Goal: Task Accomplishment & Management: Manage account settings

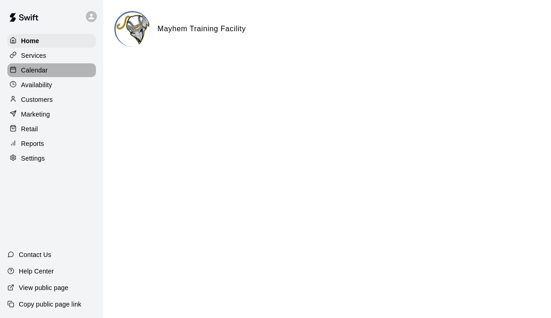
click at [37, 67] on p "Calendar" at bounding box center [34, 70] width 27 height 9
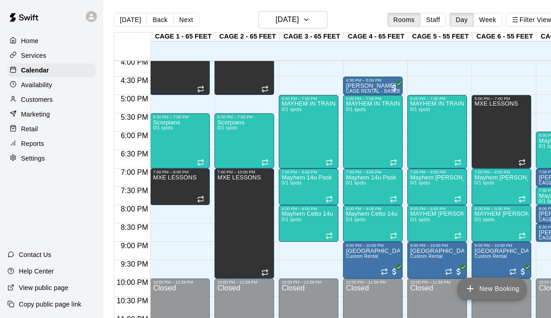
click at [479, 284] on button "New Booking" at bounding box center [491, 289] width 69 height 22
type input "********"
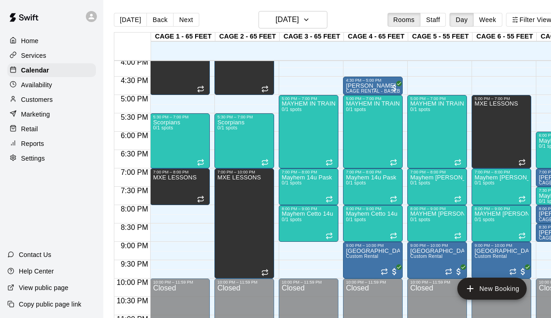
type input "********"
type input "*********"
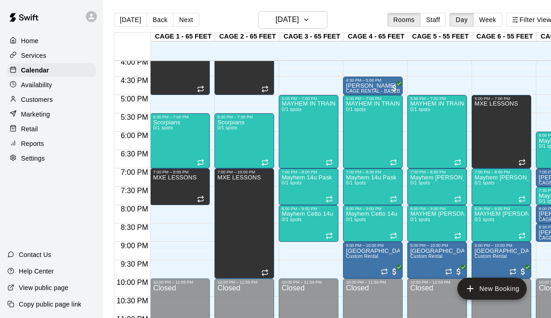
click at [198, 228] on li "CAGE 1 - 65 FEET" at bounding box center [145, 232] width 217 height 8
click at [242, 283] on li "CAGE 8 - 55 FEET" at bounding box center [145, 287] width 217 height 8
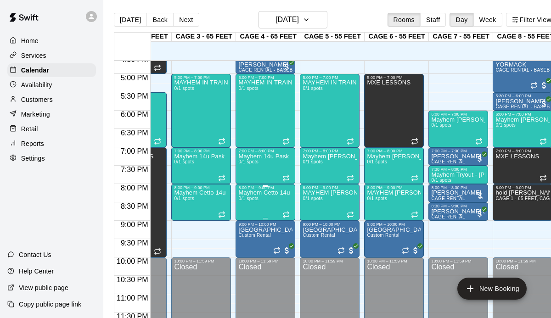
scroll to position [0, 17]
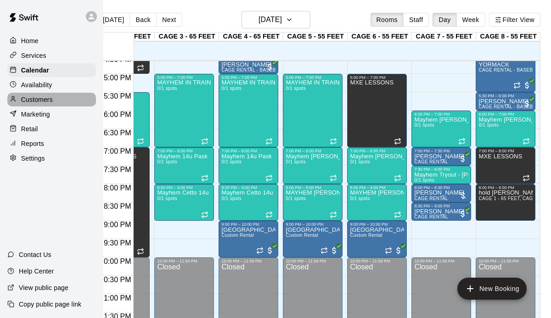
click at [46, 100] on p "Customers" at bounding box center [37, 99] width 32 height 9
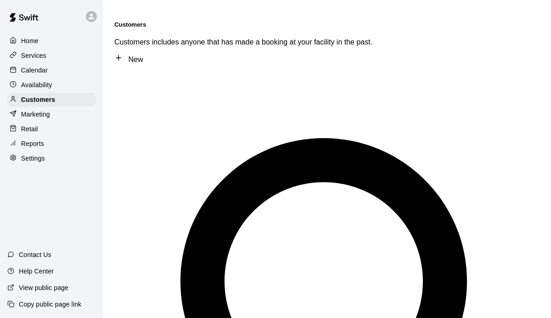
type input "******"
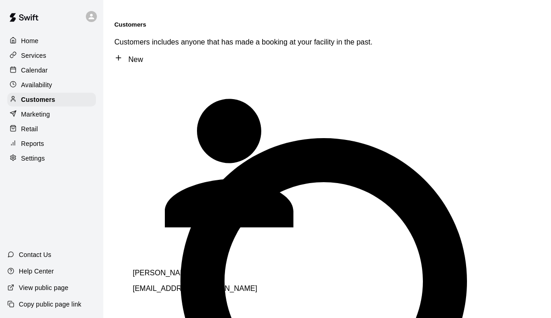
click at [192, 285] on span "sgorman05@optonline.net" at bounding box center [195, 289] width 124 height 8
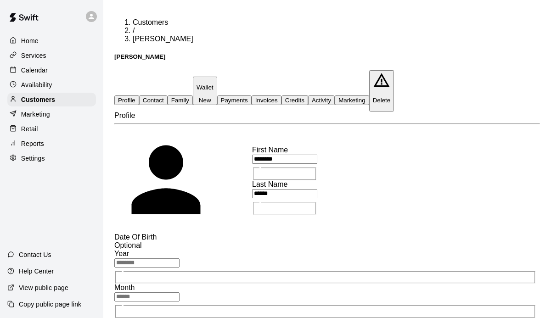
click at [335, 96] on button "Activity" at bounding box center [321, 101] width 27 height 10
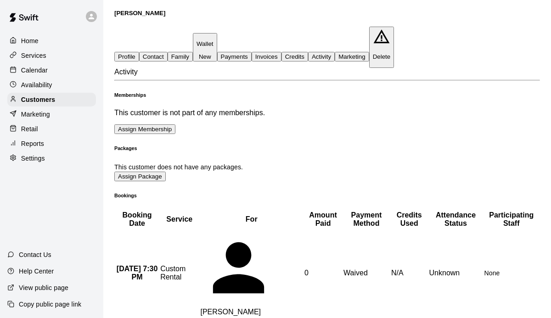
scroll to position [44, 14]
click at [36, 73] on p "Calendar" at bounding box center [34, 70] width 27 height 9
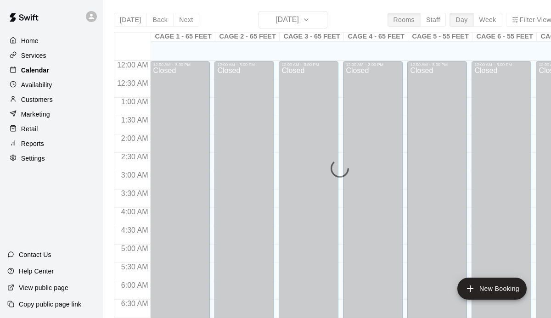
scroll to position [493, 0]
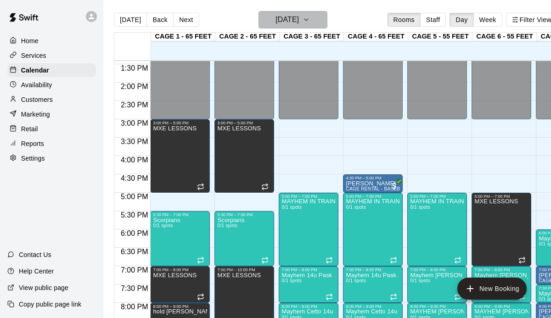
click at [312, 23] on button "[DATE]" at bounding box center [293, 19] width 69 height 17
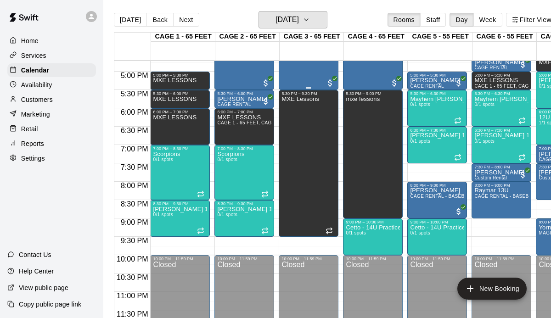
scroll to position [0, 108]
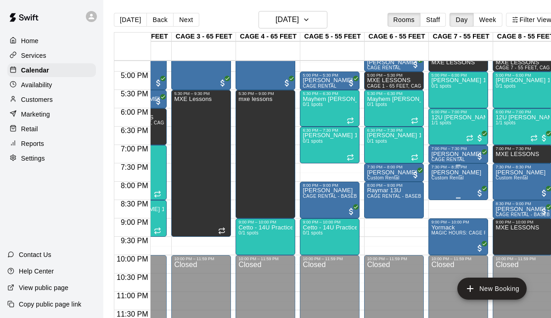
click at [445, 173] on p "Gorman" at bounding box center [456, 173] width 50 height 0
drag, startPoint x: 400, startPoint y: 31, endPoint x: 429, endPoint y: 136, distance: 108.8
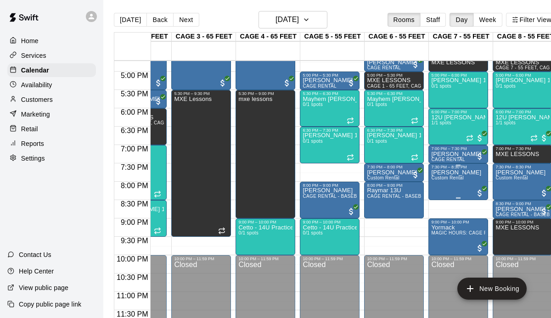
scroll to position [0, 17]
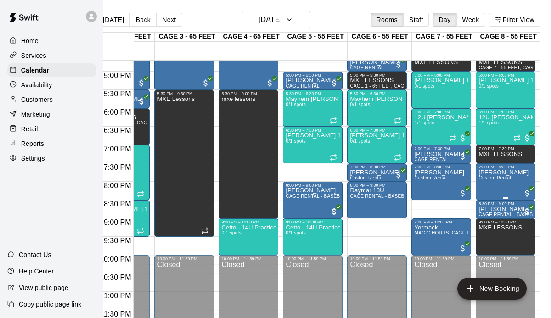
drag, startPoint x: 393, startPoint y: 60, endPoint x: 408, endPoint y: 90, distance: 33.3
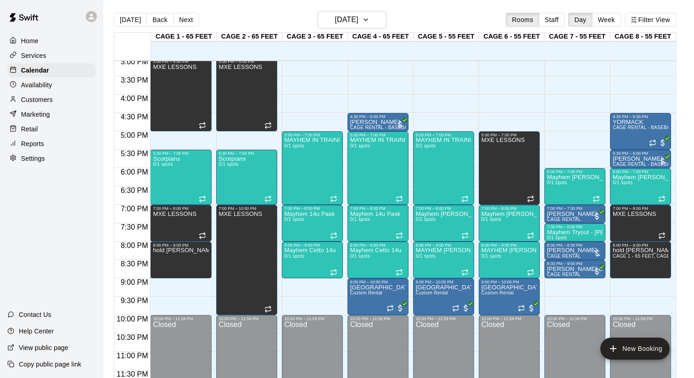
scroll to position [10, 0]
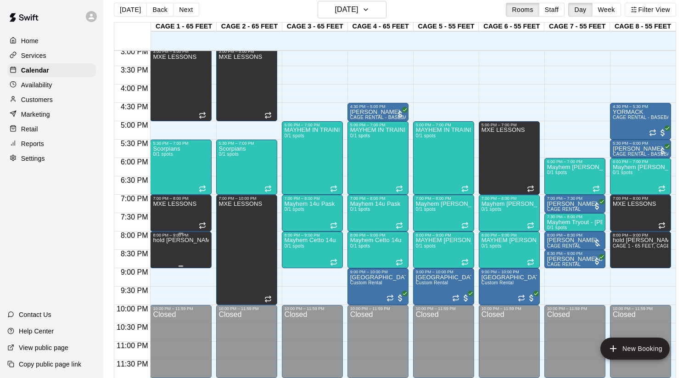
click at [161, 273] on icon "delete" at bounding box center [162, 269] width 6 height 8
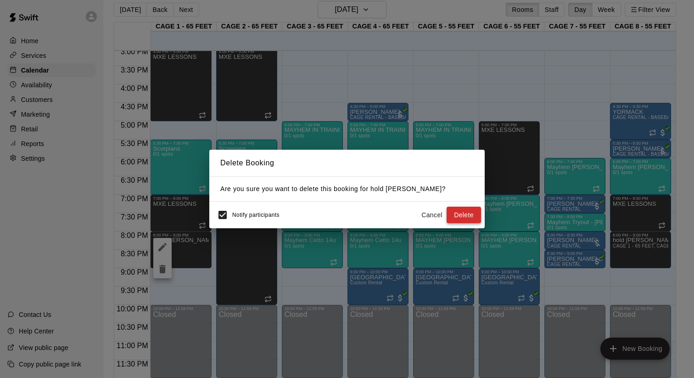
click at [456, 216] on button "Delete" at bounding box center [464, 215] width 34 height 17
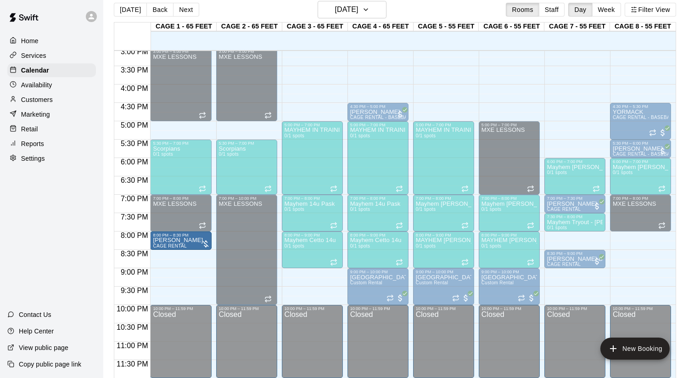
drag, startPoint x: 590, startPoint y: 244, endPoint x: 196, endPoint y: 246, distance: 394.0
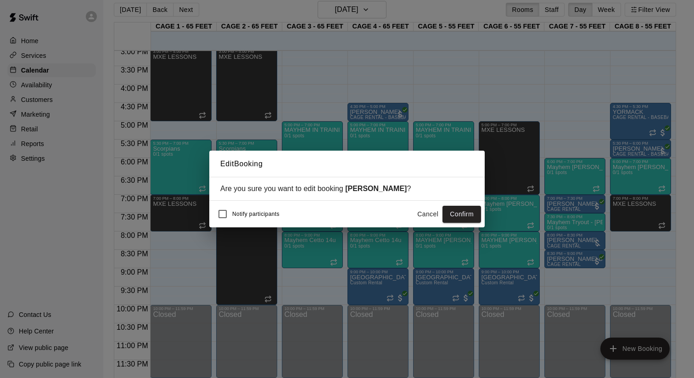
click at [459, 214] on button "Confirm" at bounding box center [462, 214] width 39 height 17
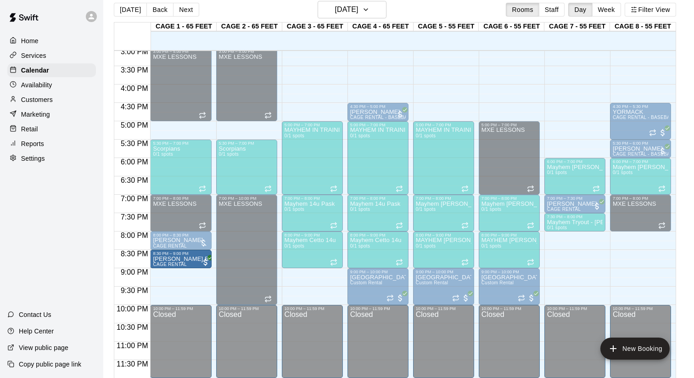
drag, startPoint x: 563, startPoint y: 253, endPoint x: 192, endPoint y: 254, distance: 370.6
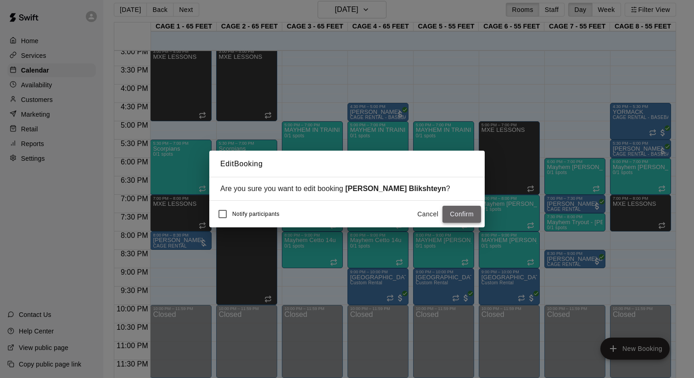
click at [466, 217] on button "Confirm" at bounding box center [462, 214] width 39 height 17
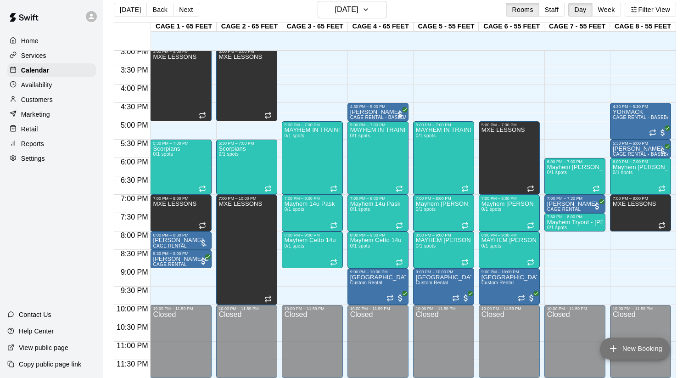
click at [551, 318] on button "New Booking" at bounding box center [635, 349] width 69 height 22
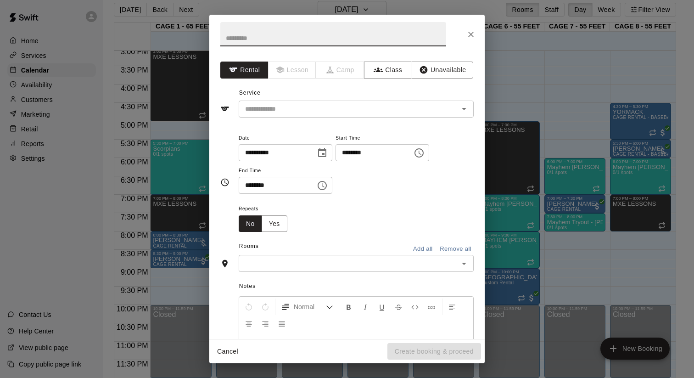
click at [307, 38] on input "text" at bounding box center [333, 34] width 226 height 24
click at [362, 33] on input "text" at bounding box center [333, 34] width 226 height 24
click at [270, 37] on input "text" at bounding box center [333, 34] width 226 height 24
type input "**********"
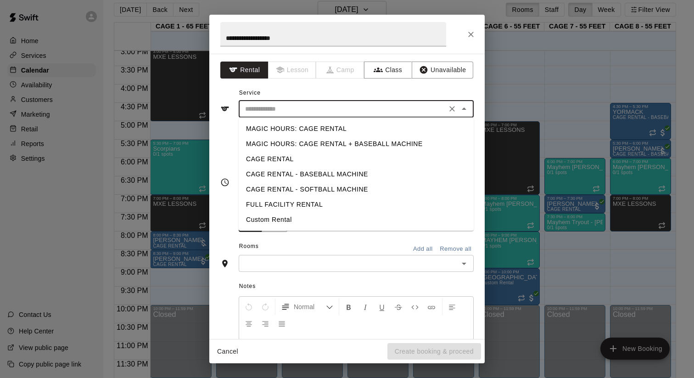
click at [359, 106] on input "text" at bounding box center [343, 108] width 203 height 11
click at [295, 217] on li "Custom Rental" at bounding box center [356, 219] width 235 height 15
type input "**********"
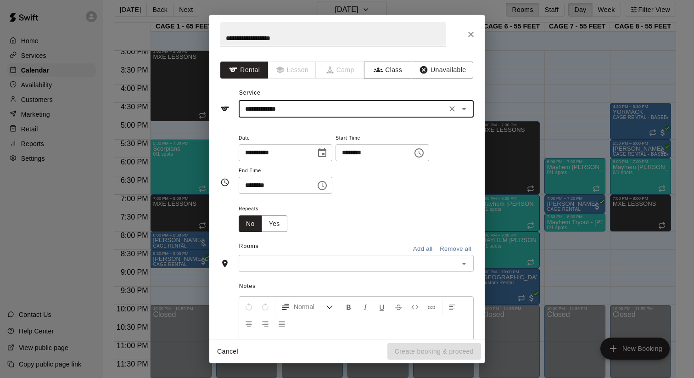
click at [425, 153] on icon "Choose time, selected time is 1:00 PM" at bounding box center [419, 152] width 11 height 11
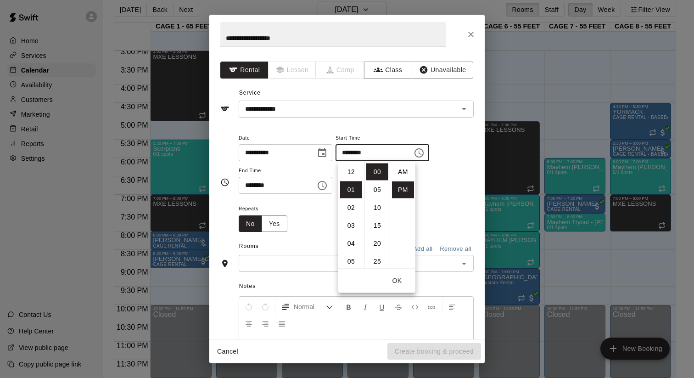
scroll to position [17, 0]
click at [350, 265] on li "08" at bounding box center [351, 266] width 22 height 17
type input "********"
drag, startPoint x: 442, startPoint y: 224, endPoint x: 376, endPoint y: 225, distance: 66.1
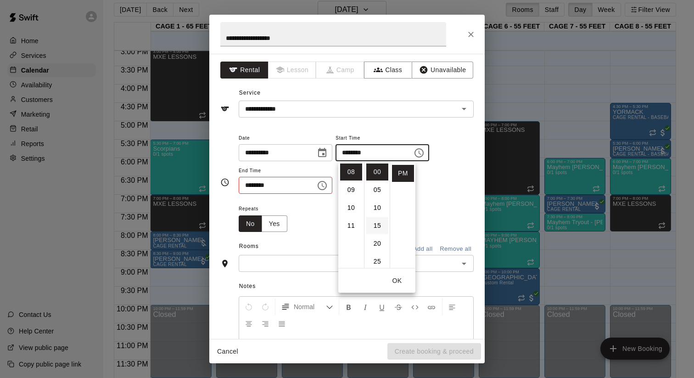
click at [441, 224] on div "Repeats No Yes" at bounding box center [356, 217] width 235 height 29
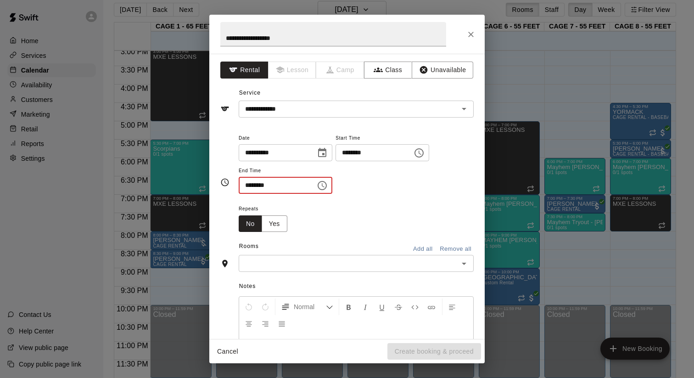
click at [250, 189] on input "********" at bounding box center [274, 185] width 71 height 17
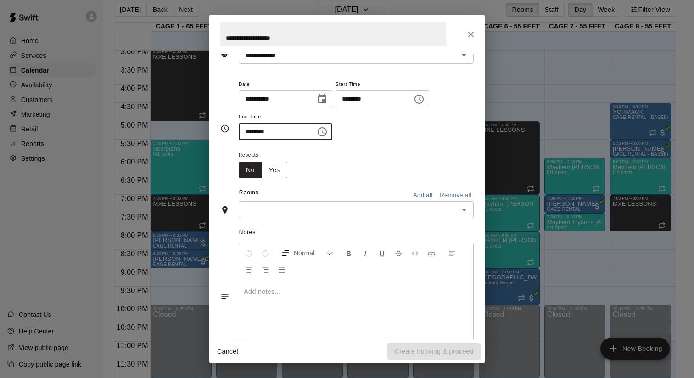
scroll to position [56, 0]
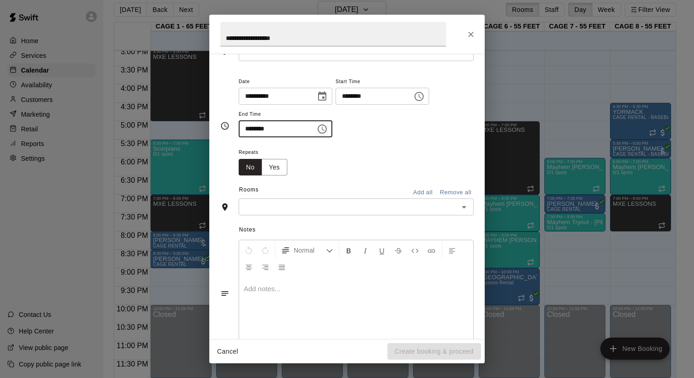
type input "********"
click at [296, 210] on input "text" at bounding box center [349, 206] width 214 height 11
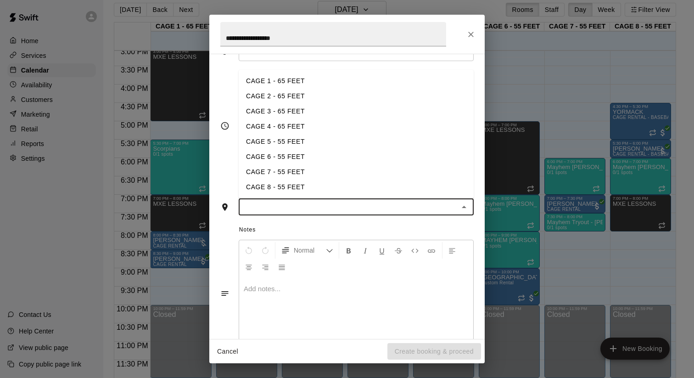
drag, startPoint x: 281, startPoint y: 177, endPoint x: 284, endPoint y: 189, distance: 11.9
click at [281, 178] on li "CAGE 7 - 55 FEET" at bounding box center [356, 171] width 235 height 15
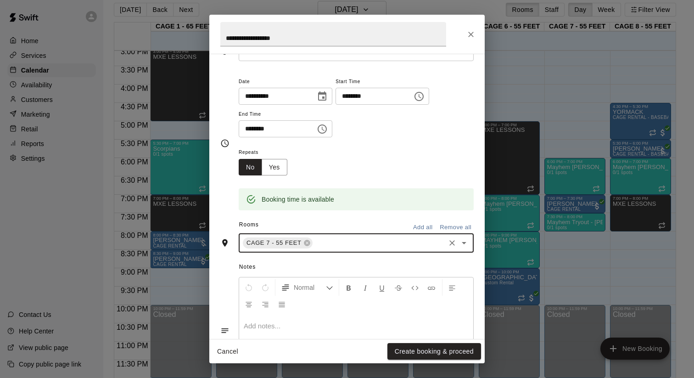
drag, startPoint x: 333, startPoint y: 242, endPoint x: 315, endPoint y: 239, distance: 19.1
click at [333, 242] on input "text" at bounding box center [379, 242] width 130 height 11
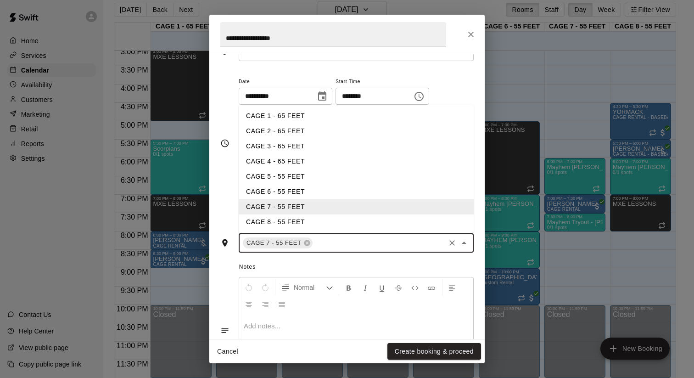
click at [287, 229] on li "CAGE 8 - 55 FEET" at bounding box center [356, 221] width 235 height 15
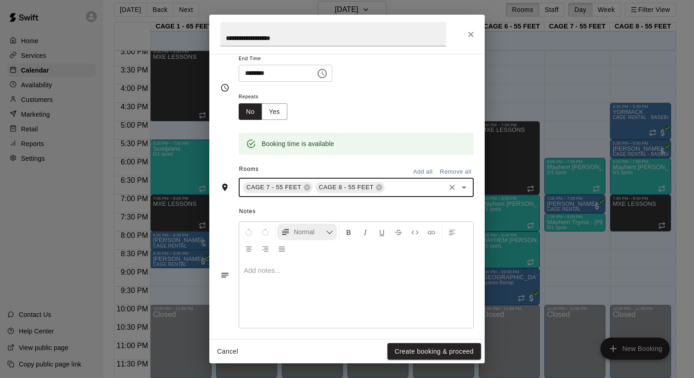
scroll to position [118, 0]
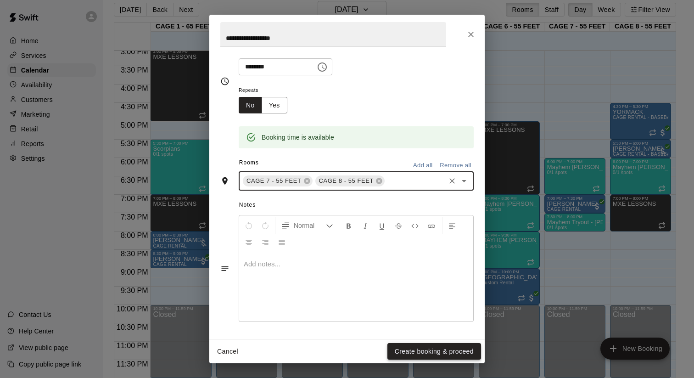
click at [423, 318] on button "Create booking & proceed" at bounding box center [435, 351] width 94 height 17
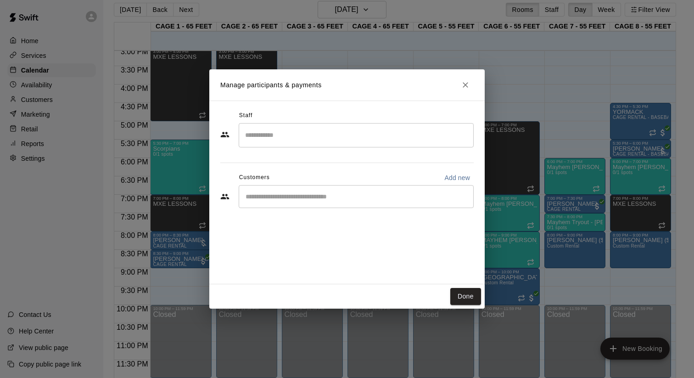
click at [355, 201] on input "Start typing to search customers..." at bounding box center [356, 196] width 227 height 9
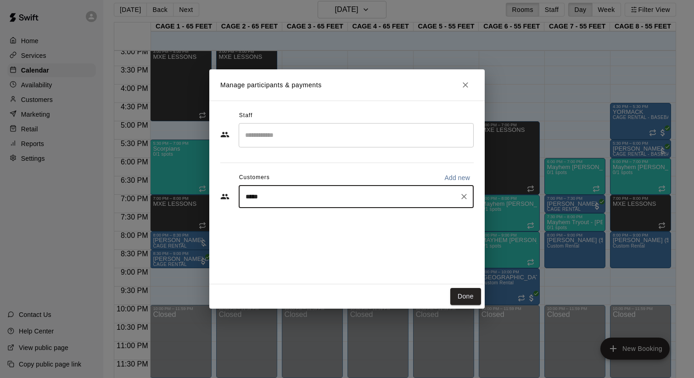
type input "******"
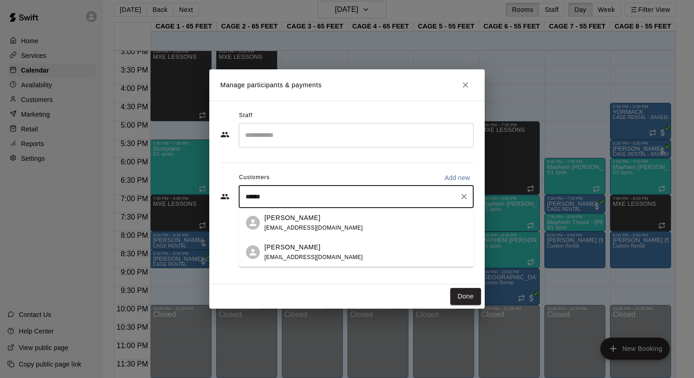
click at [337, 225] on div "Samantha Gorman sgorman05@optonline.net" at bounding box center [366, 223] width 202 height 20
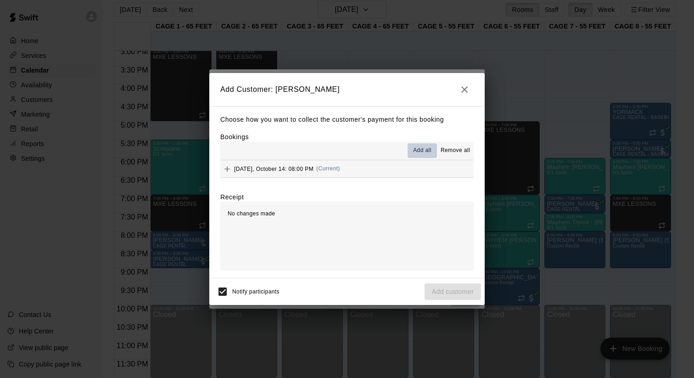
click at [427, 147] on span "Add all" at bounding box center [422, 150] width 18 height 9
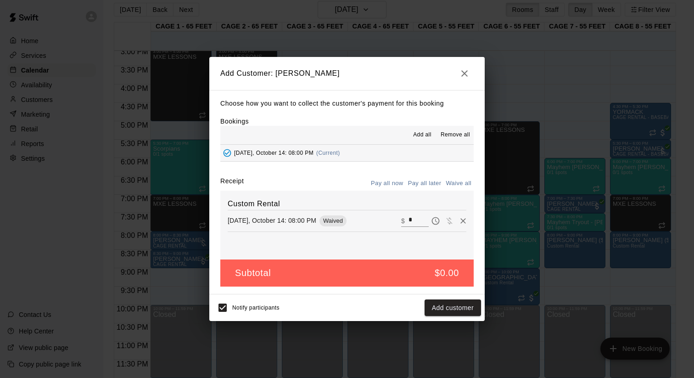
click at [423, 220] on input "*" at bounding box center [419, 221] width 20 height 12
type input "***"
click at [430, 183] on button "Pay all later" at bounding box center [425, 183] width 38 height 14
click at [446, 308] on button "Add customer" at bounding box center [453, 307] width 56 height 17
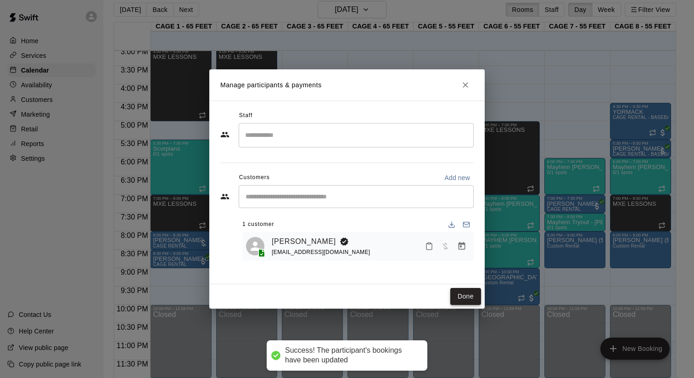
click at [454, 297] on button "Done" at bounding box center [466, 296] width 31 height 17
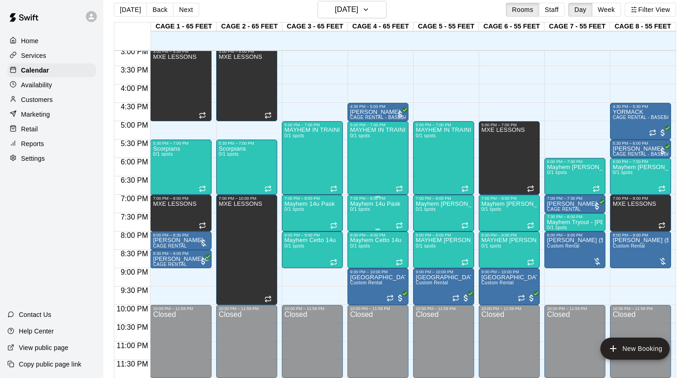
scroll to position [12, 0]
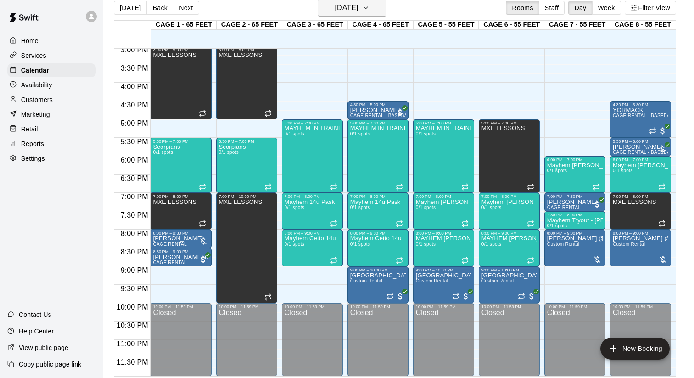
click at [370, 6] on icon "button" at bounding box center [365, 7] width 7 height 11
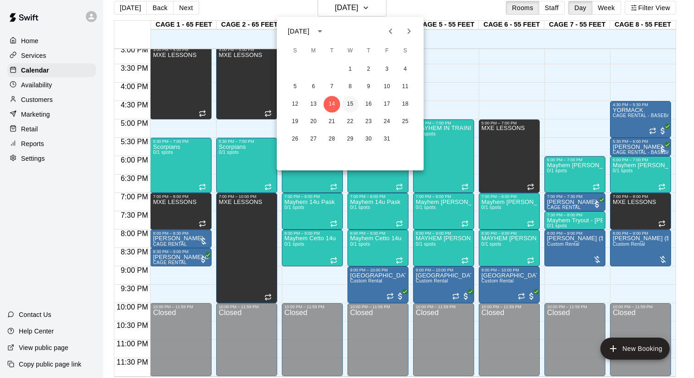
click at [351, 106] on button "15" at bounding box center [350, 104] width 17 height 17
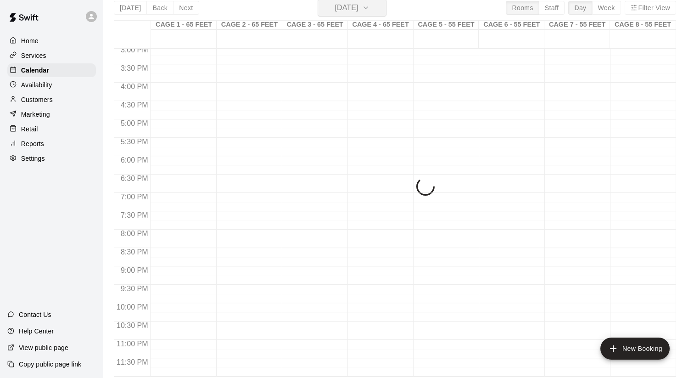
scroll to position [11, 0]
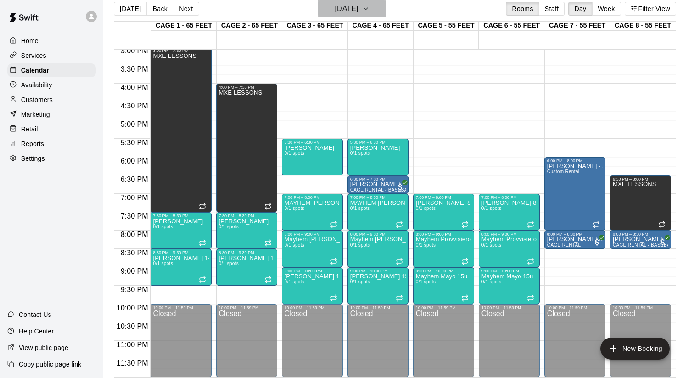
click at [370, 12] on icon "button" at bounding box center [365, 8] width 7 height 11
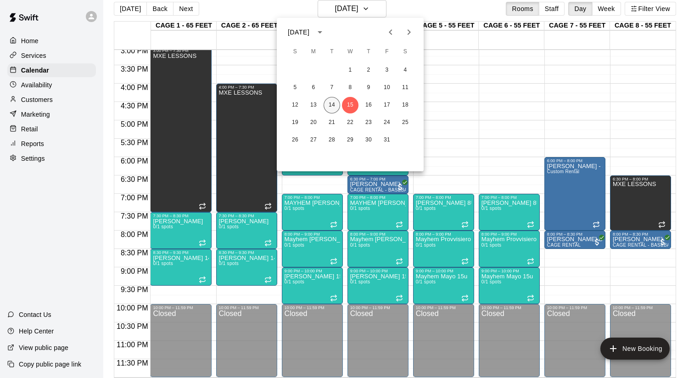
click at [333, 105] on button "14" at bounding box center [332, 105] width 17 height 17
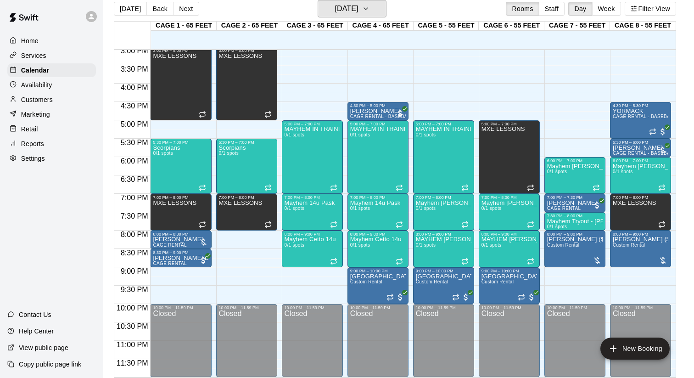
scroll to position [15, 0]
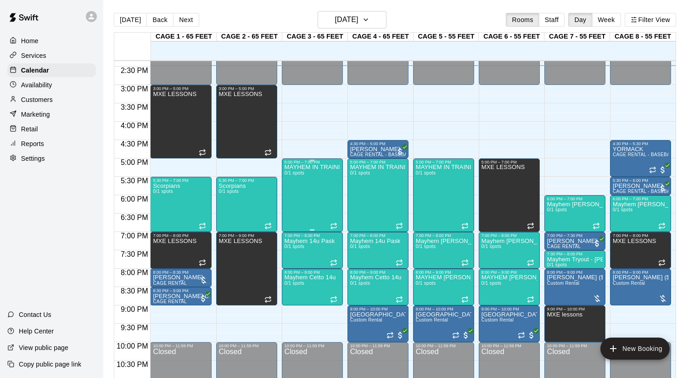
scroll to position [555, 0]
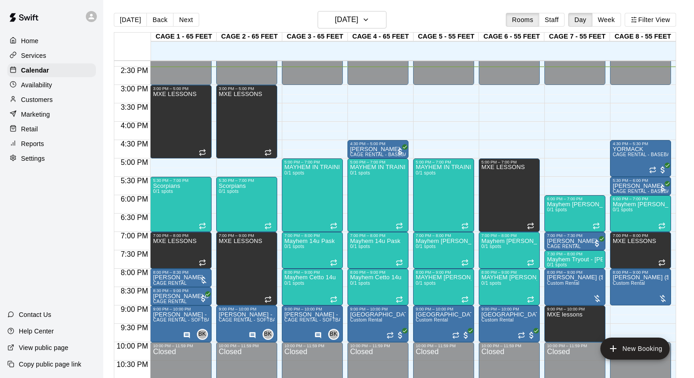
scroll to position [555, 0]
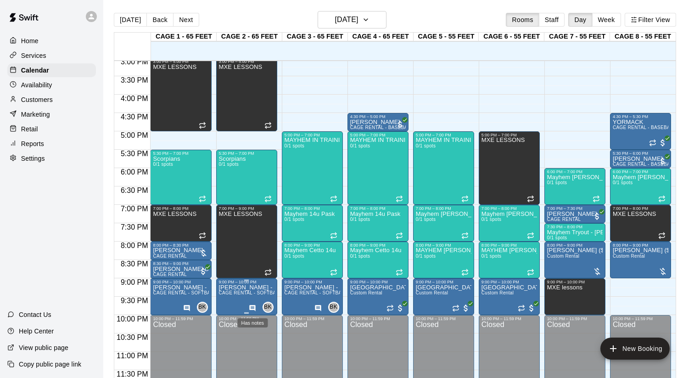
click at [254, 308] on icon "Has notes" at bounding box center [252, 308] width 6 height 6
click at [257, 313] on icon "edit" at bounding box center [258, 314] width 11 height 11
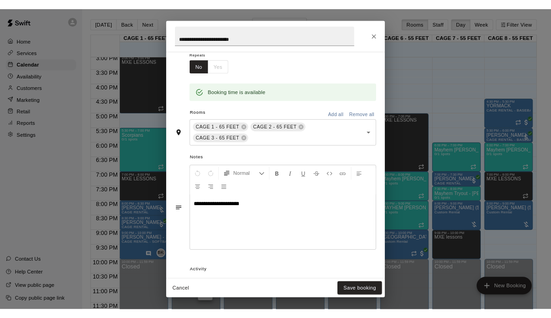
scroll to position [152, 0]
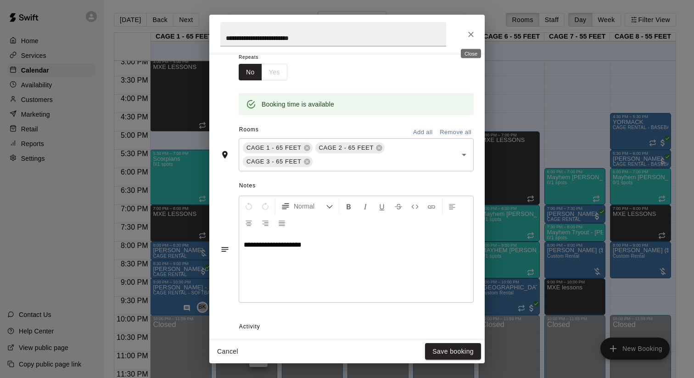
click at [468, 31] on icon "Close" at bounding box center [471, 34] width 9 height 9
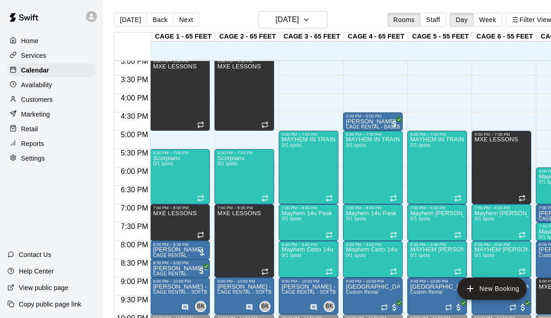
scroll to position [555, 0]
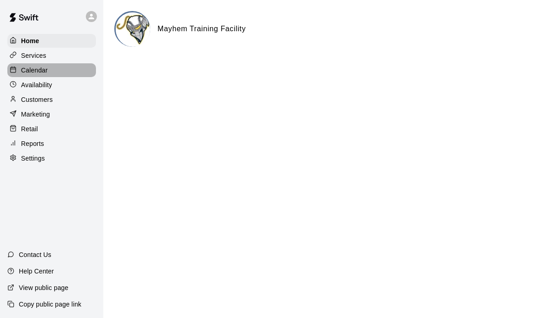
click at [34, 71] on p "Calendar" at bounding box center [34, 70] width 27 height 9
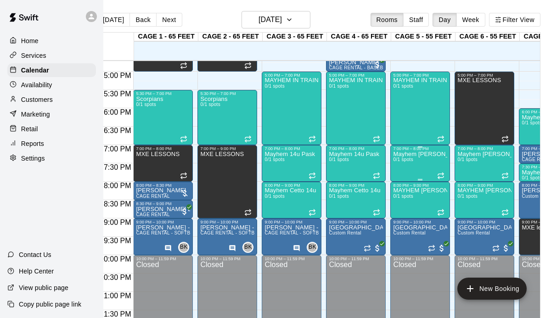
scroll to position [0, 17]
